Goal: Check status: Check status

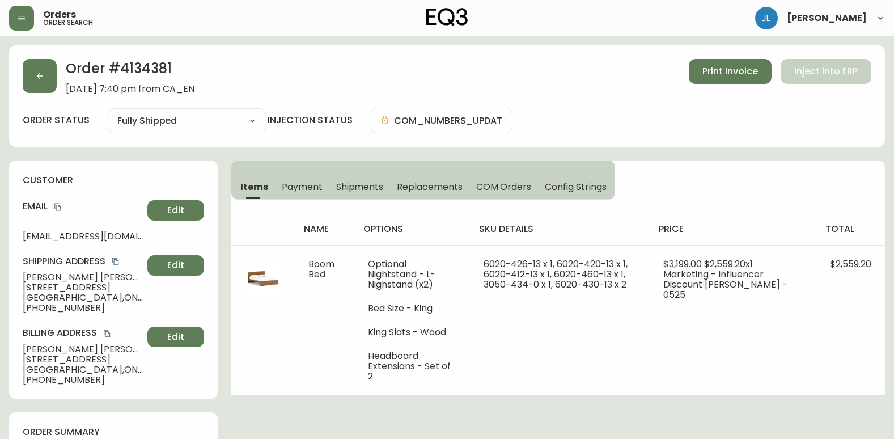
select select "FULLY_SHIPPED"
click at [40, 75] on icon "button" at bounding box center [39, 75] width 9 height 9
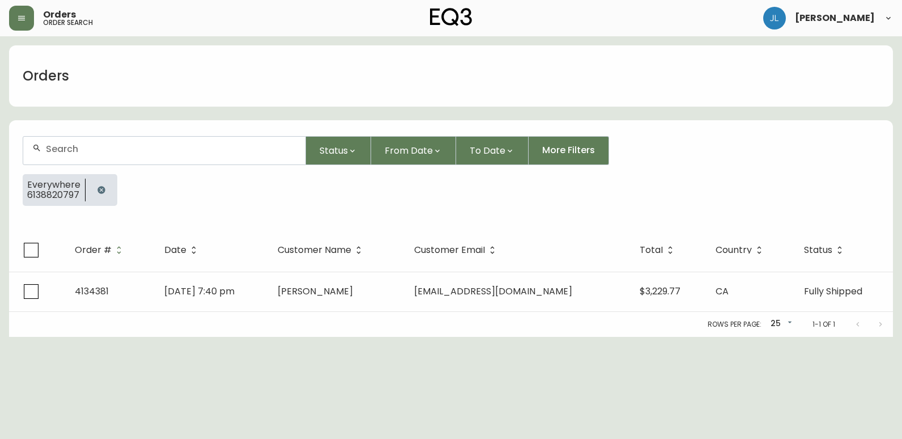
click at [98, 186] on icon "button" at bounding box center [101, 189] width 9 height 9
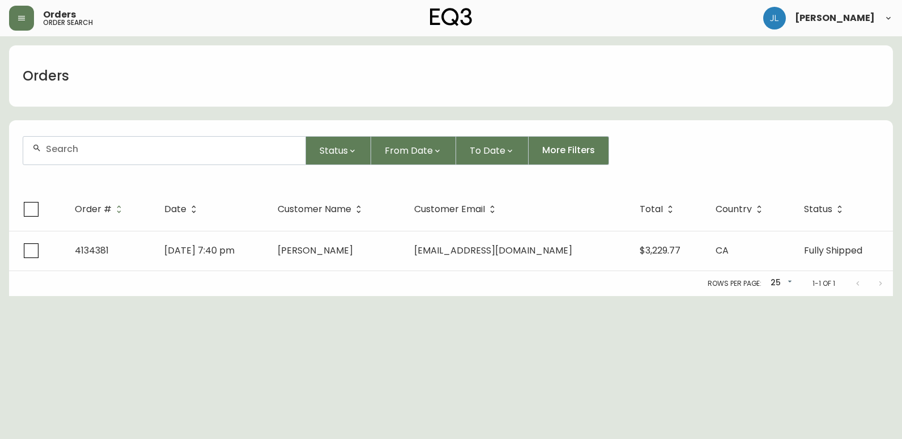
drag, startPoint x: 112, startPoint y: 151, endPoint x: 124, endPoint y: 145, distance: 12.9
click at [112, 154] on input "text" at bounding box center [171, 148] width 251 height 11
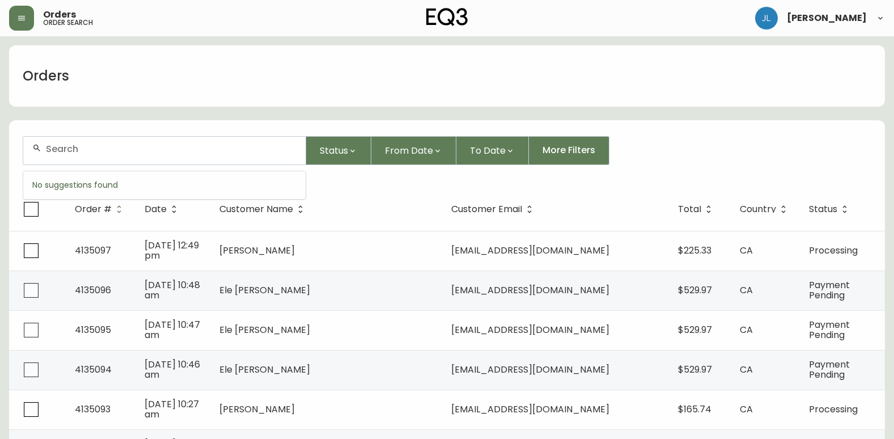
paste input "4132980"
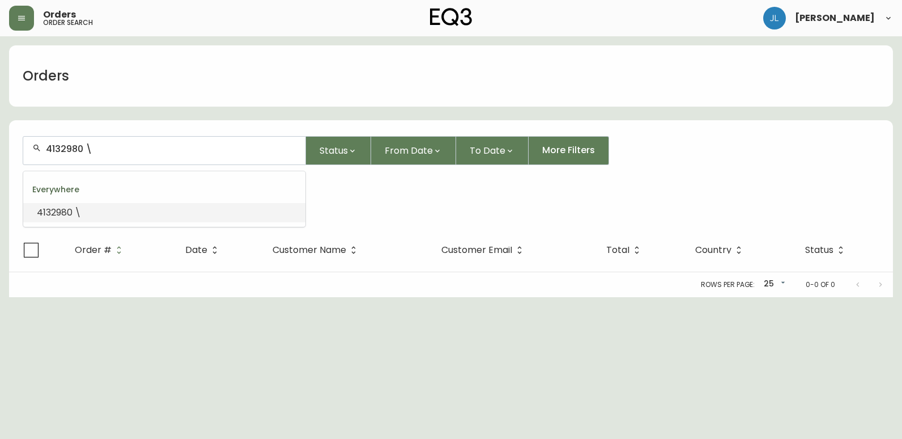
click at [124, 145] on input "4132980 \" at bounding box center [171, 148] width 251 height 11
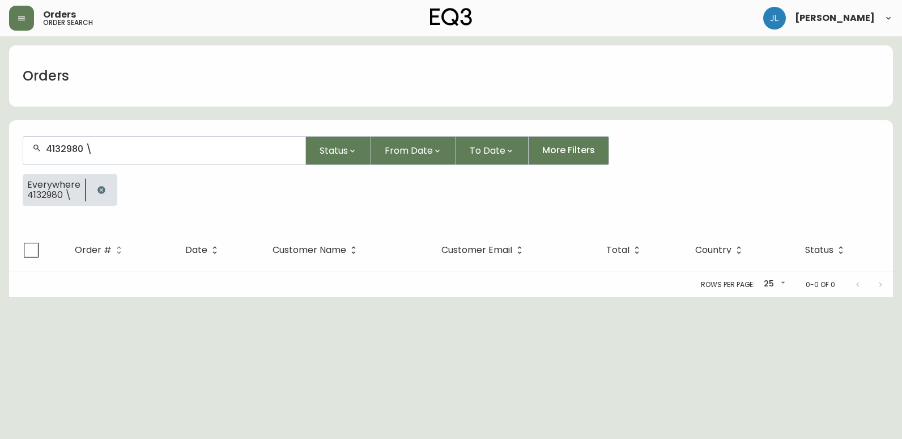
type input "4132980 \"
click at [104, 194] on button "button" at bounding box center [101, 190] width 23 height 23
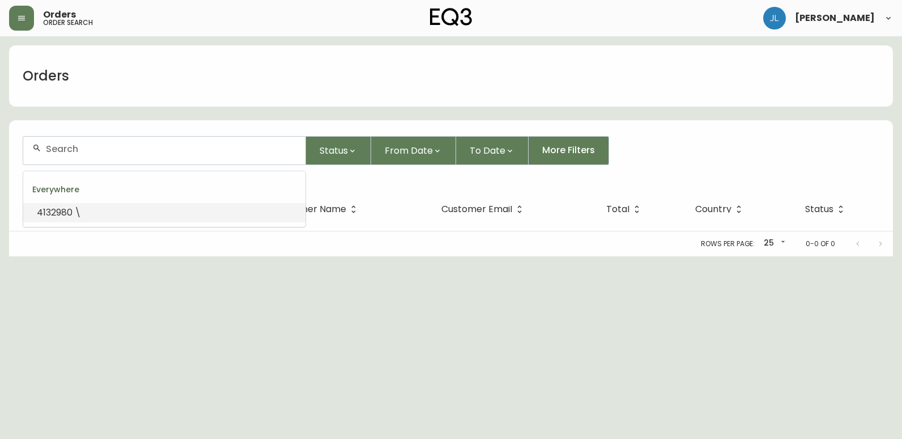
click at [83, 151] on input "text" at bounding box center [171, 148] width 251 height 11
paste input "4132980"
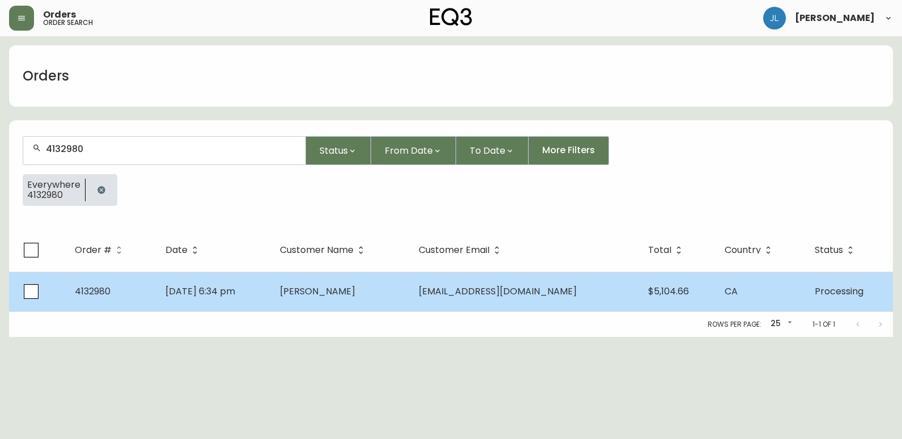
type input "4132980"
click at [255, 299] on td "[DATE] 6:34 pm" at bounding box center [213, 292] width 115 height 40
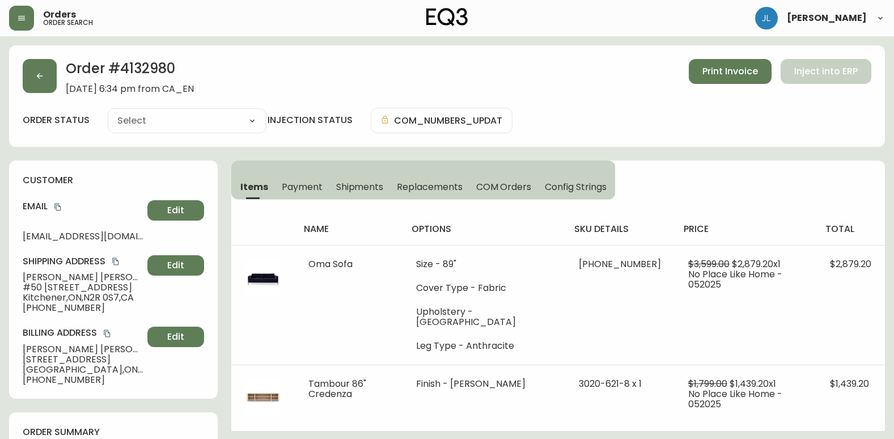
type input "Processing"
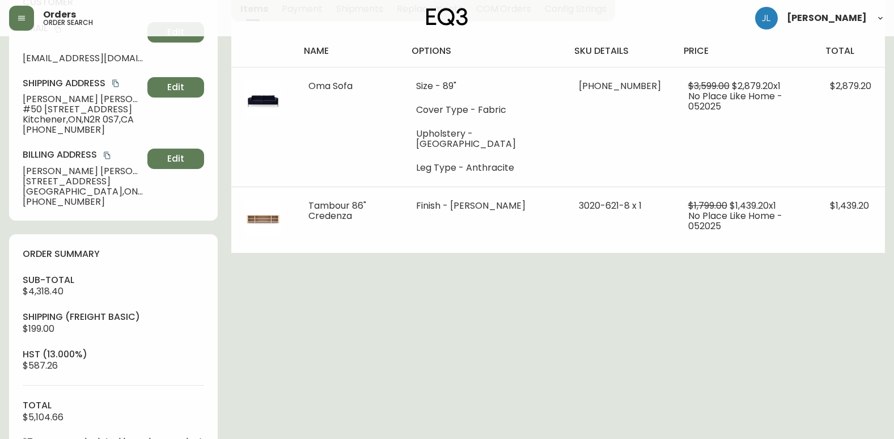
select select "PROCESSING"
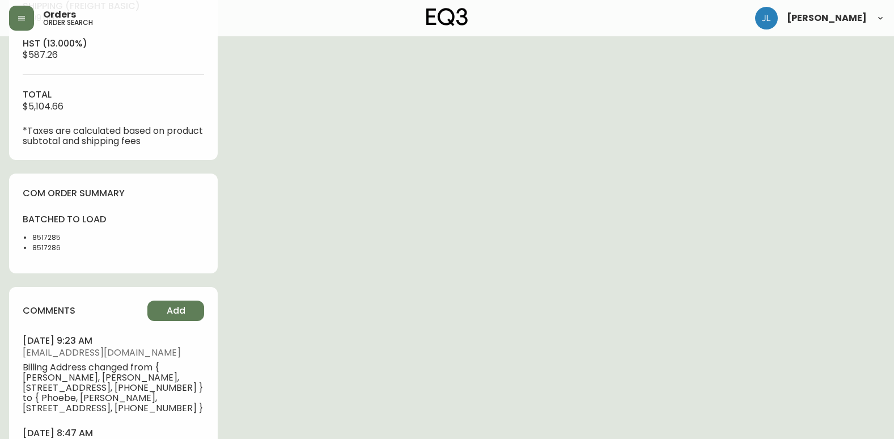
scroll to position [567, 0]
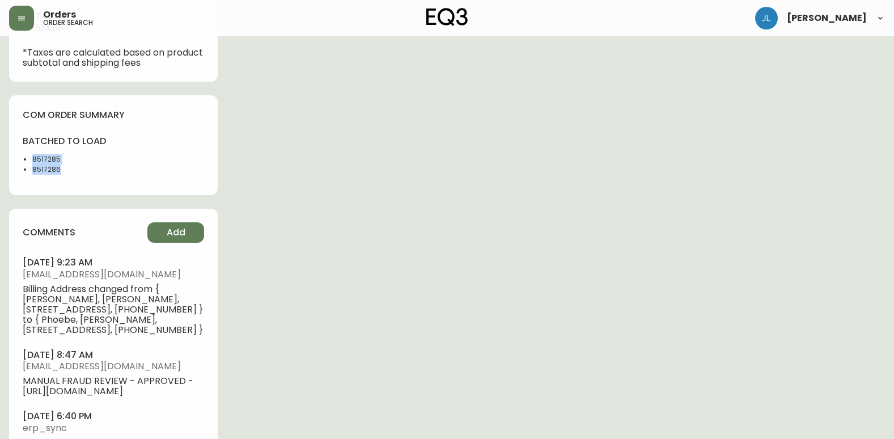
drag, startPoint x: 69, startPoint y: 172, endPoint x: 6, endPoint y: 159, distance: 64.7
copy ul "8517285 8517286"
